Goal: Task Accomplishment & Management: Use online tool/utility

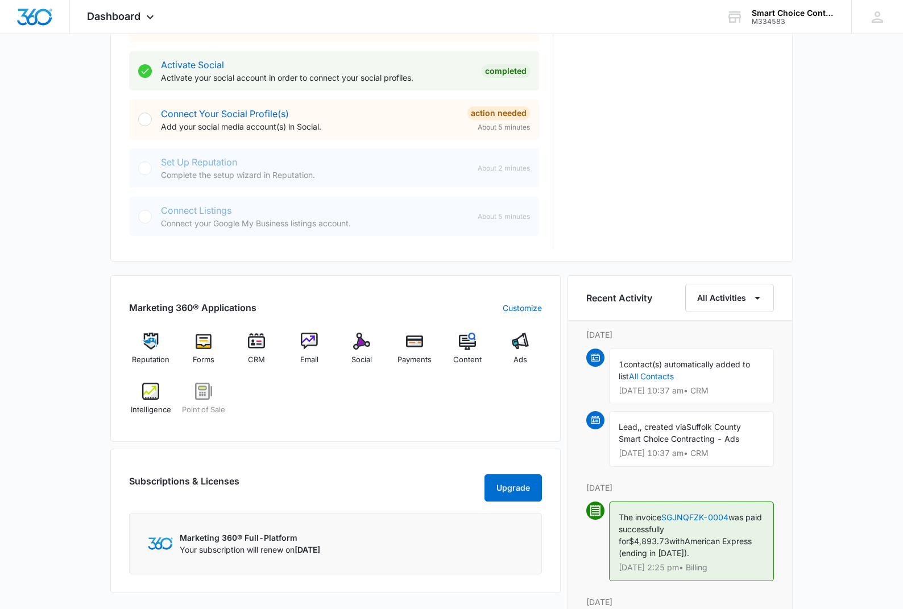
scroll to position [471, 0]
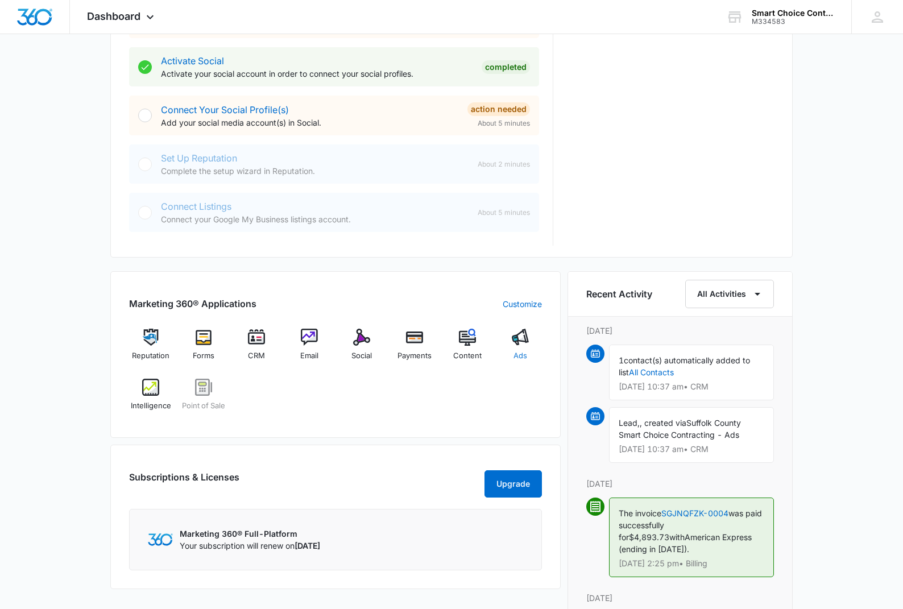
click at [513, 343] on img at bounding box center [520, 337] width 17 height 17
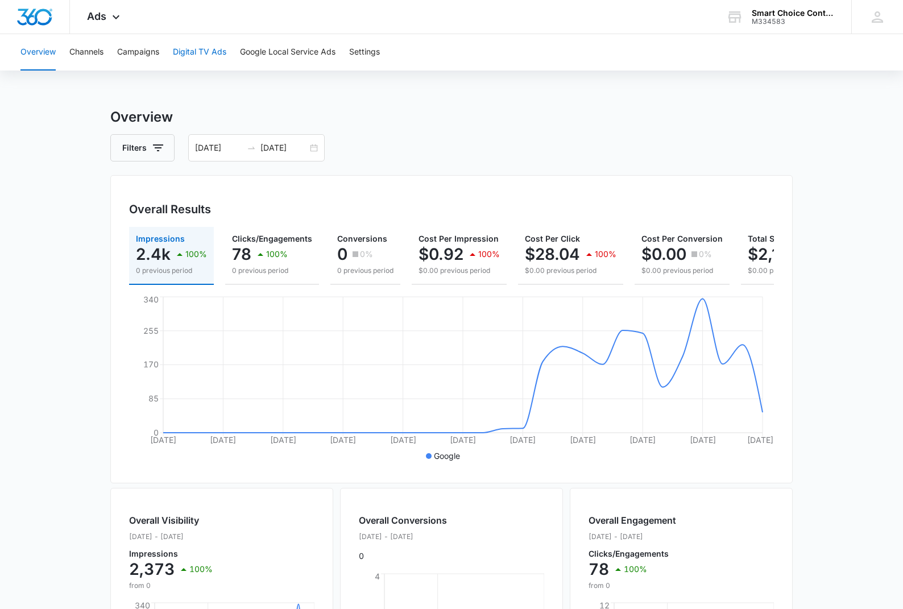
click at [198, 52] on button "Digital TV Ads" at bounding box center [199, 52] width 53 height 36
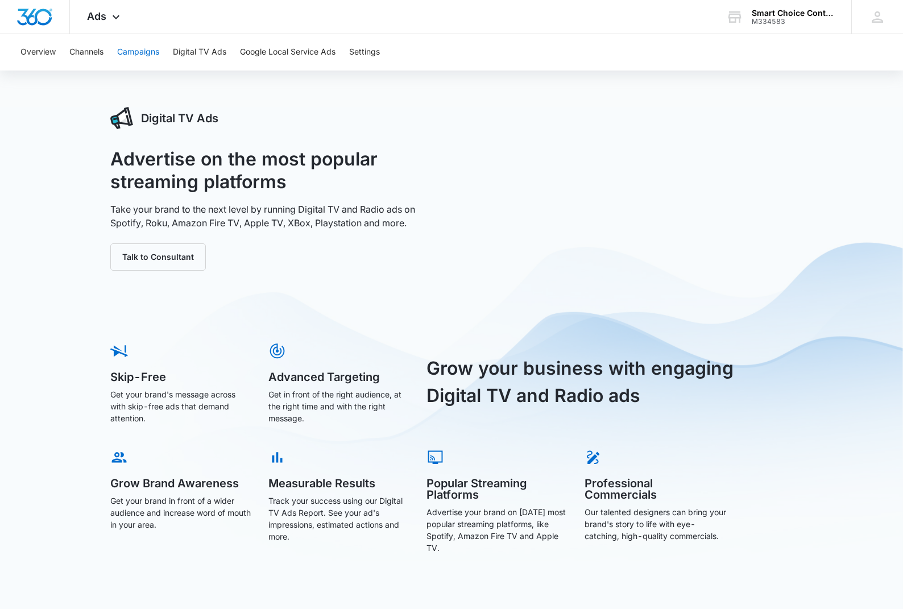
click at [140, 58] on button "Campaigns" at bounding box center [138, 52] width 42 height 36
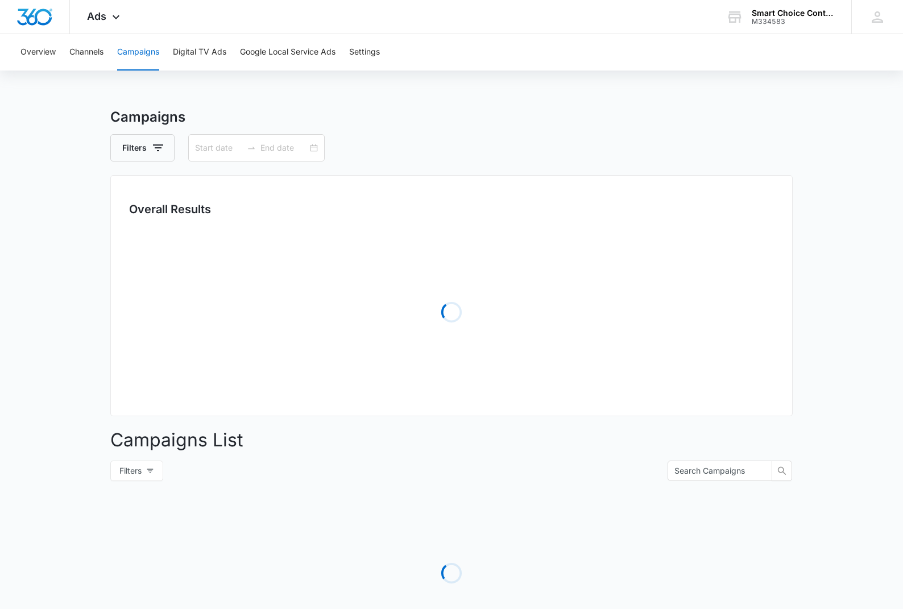
type input "[DATE]"
